Goal: Task Accomplishment & Management: Manage account settings

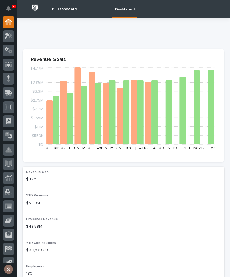
click at [14, 94] on div at bounding box center [9, 93] width 12 height 12
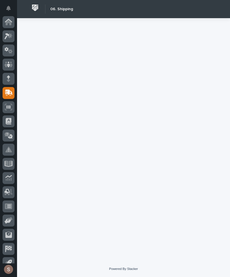
scroll to position [22, 0]
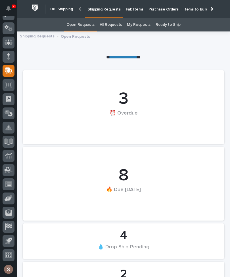
click at [131, 9] on p "Fab Items" at bounding box center [135, 6] width 18 height 12
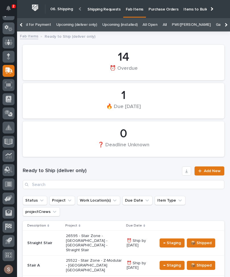
scroll to position [0, 111]
click at [163, 23] on link "All" at bounding box center [165, 24] width 4 height 13
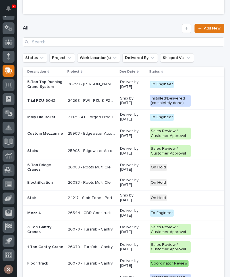
scroll to position [258, 0]
click at [130, 39] on input "Search" at bounding box center [123, 41] width 201 height 9
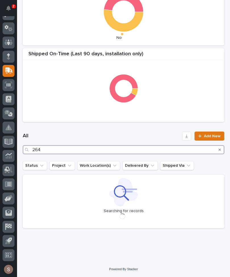
scroll to position [149, 0]
type input "26448"
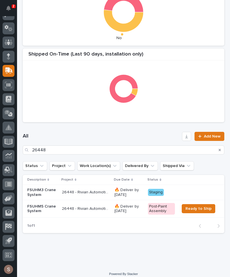
click at [35, 191] on p "FSUHM3 Crane System" at bounding box center [42, 193] width 30 height 10
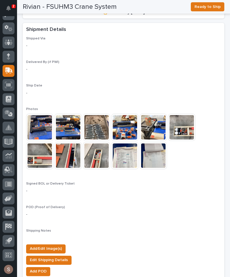
click at [38, 245] on span "Add/Edit Image(s)" at bounding box center [46, 248] width 32 height 7
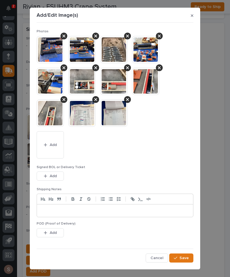
click at [43, 153] on button "Add" at bounding box center [50, 144] width 27 height 27
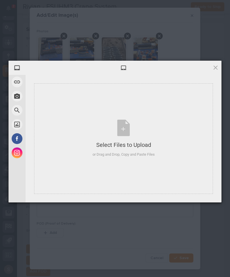
click at [153, 134] on div "Select Files to Upload or Drag and Drop, Copy and Paste Files" at bounding box center [123, 139] width 62 height 38
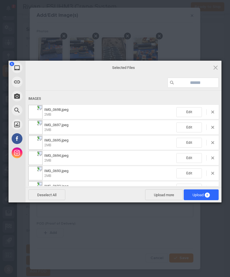
click at [204, 195] on span "Upload 6" at bounding box center [200, 195] width 17 height 4
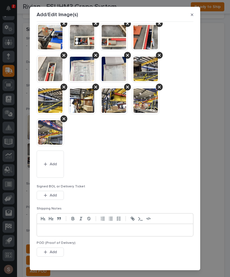
scroll to position [49, 0]
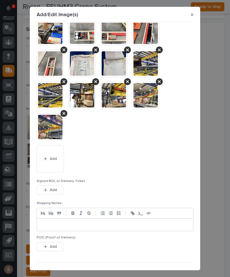
click at [53, 154] on button "Add" at bounding box center [50, 158] width 27 height 27
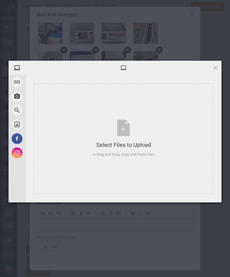
click at [127, 118] on div "Select Files to Upload or Drag and Drop, Copy and Paste Files" at bounding box center [123, 138] width 179 height 111
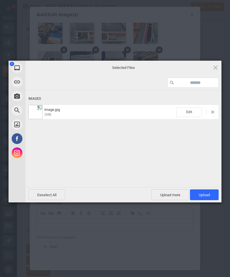
click at [210, 192] on span "Upload 1" at bounding box center [204, 194] width 29 height 11
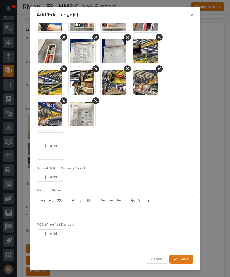
scroll to position [61, 0]
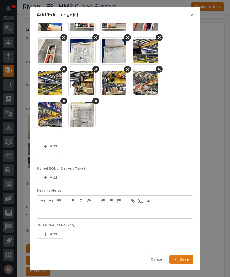
click at [187, 257] on span "Save" at bounding box center [183, 259] width 9 height 5
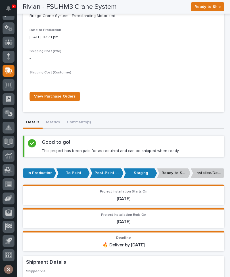
scroll to position [264, 0]
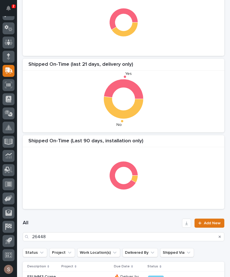
scroll to position [67, 0]
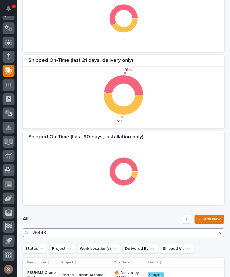
click at [138, 235] on input "26448" at bounding box center [123, 232] width 201 height 9
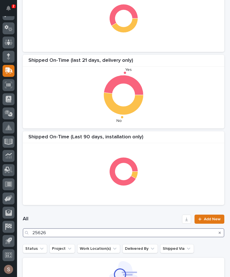
type input "25626"
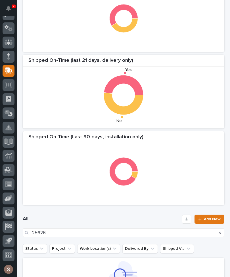
click at [167, 145] on div at bounding box center [124, 171] width 196 height 57
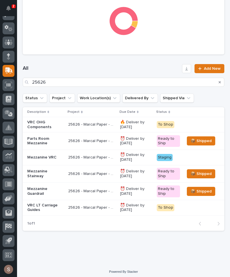
scroll to position [217, 0]
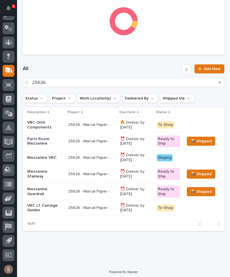
click at [102, 190] on p "25626 - Marcal Paper - Mezzanine" at bounding box center [92, 191] width 49 height 6
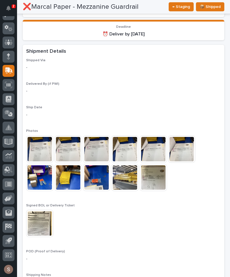
scroll to position [504, 0]
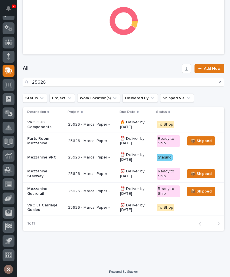
scroll to position [217, 0]
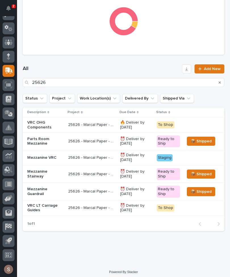
click at [106, 154] on p "25626 - Marcal Paper - Mezzanine" at bounding box center [92, 157] width 49 height 6
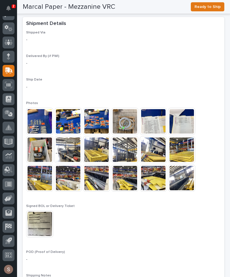
scroll to position [503, 0]
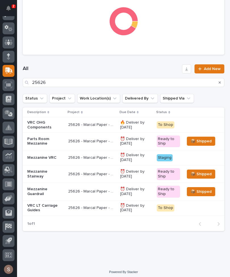
scroll to position [22, 0]
